Goal: Browse casually

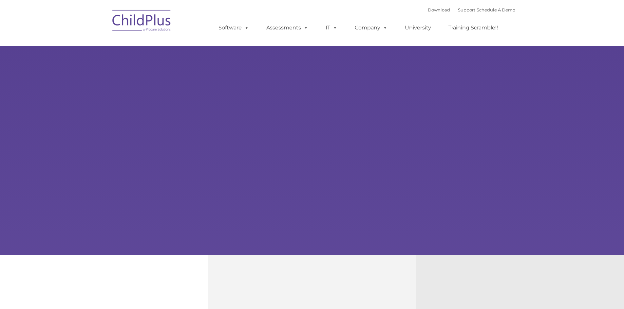
type input ""
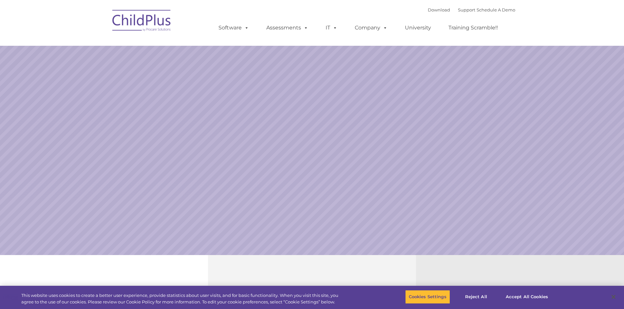
select select "MEDIUM"
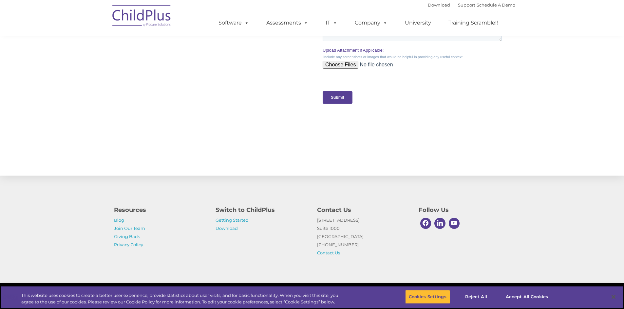
scroll to position [631, 0]
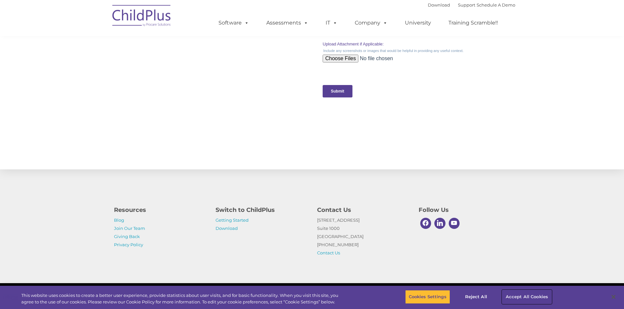
click at [524, 293] on button "Accept All Cookies" at bounding box center [526, 297] width 49 height 14
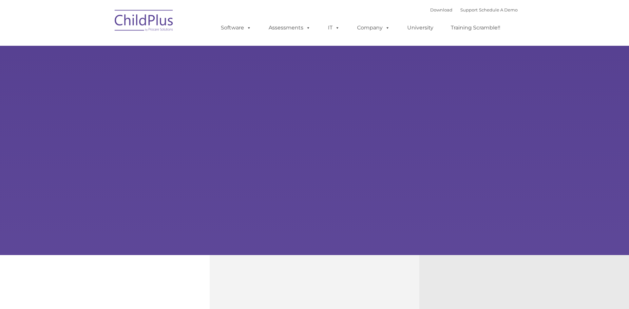
type input ""
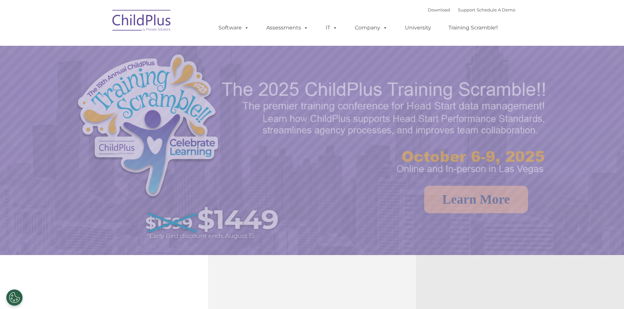
select select "MEDIUM"
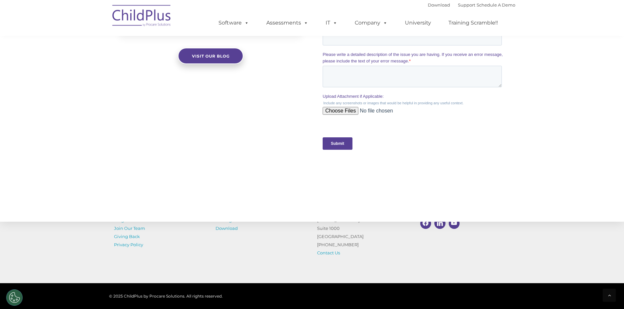
scroll to position [593, 0]
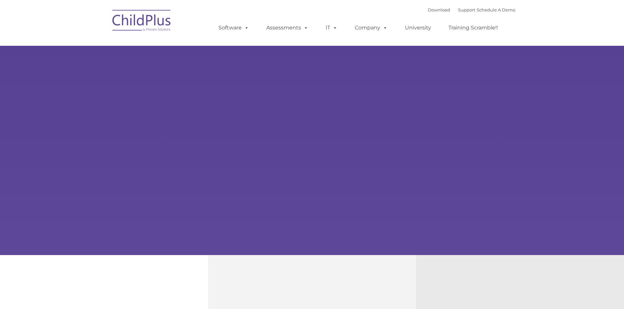
type input ""
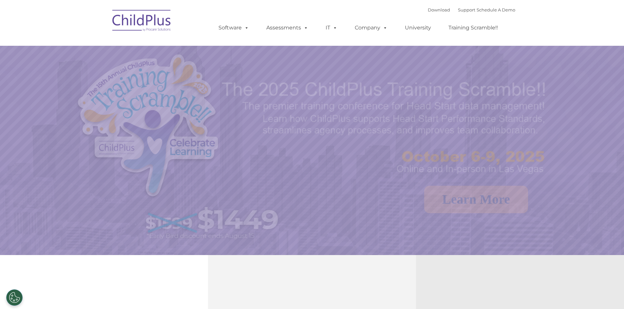
select select "MEDIUM"
